Goal: Navigation & Orientation: Go to known website

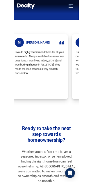
scroll to position [117, 0]
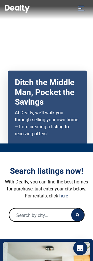
scroll to position [1, 0]
